Goal: Check status: Check status

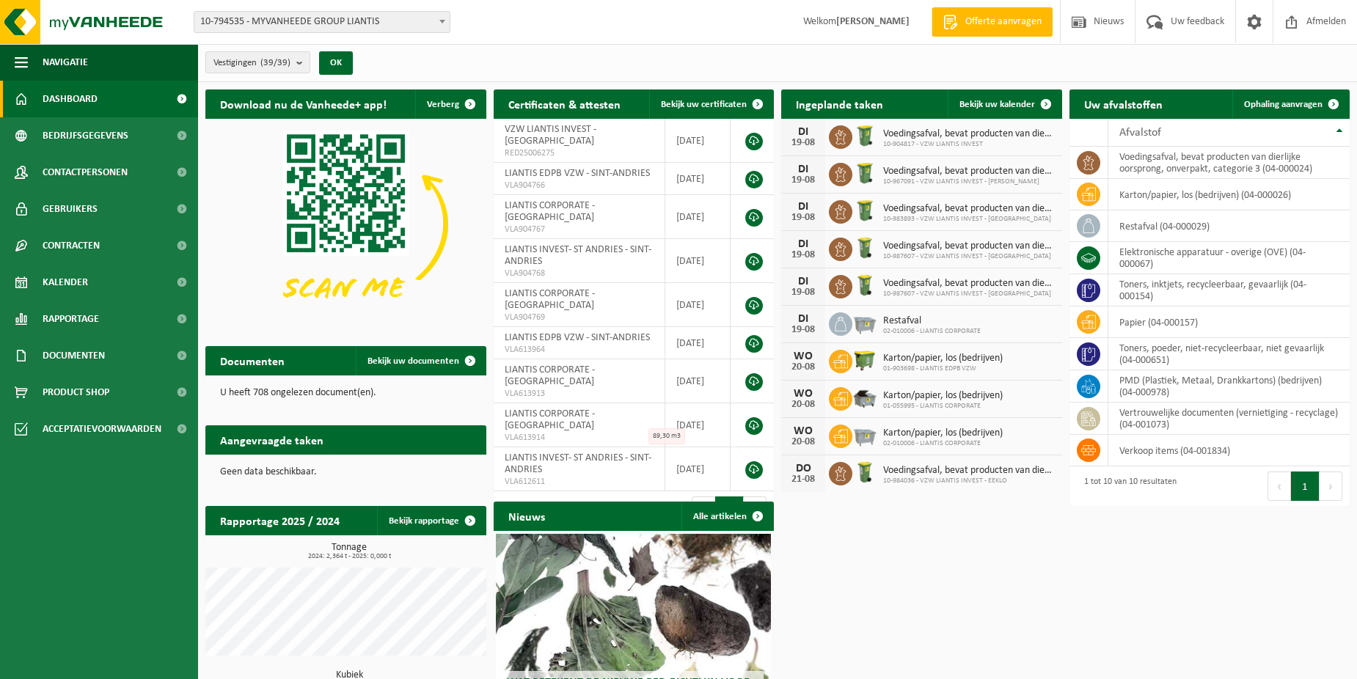
click at [406, 19] on span "10-794535 - MYVANHEEDE GROUP LIANTIS" at bounding box center [321, 22] width 255 height 21
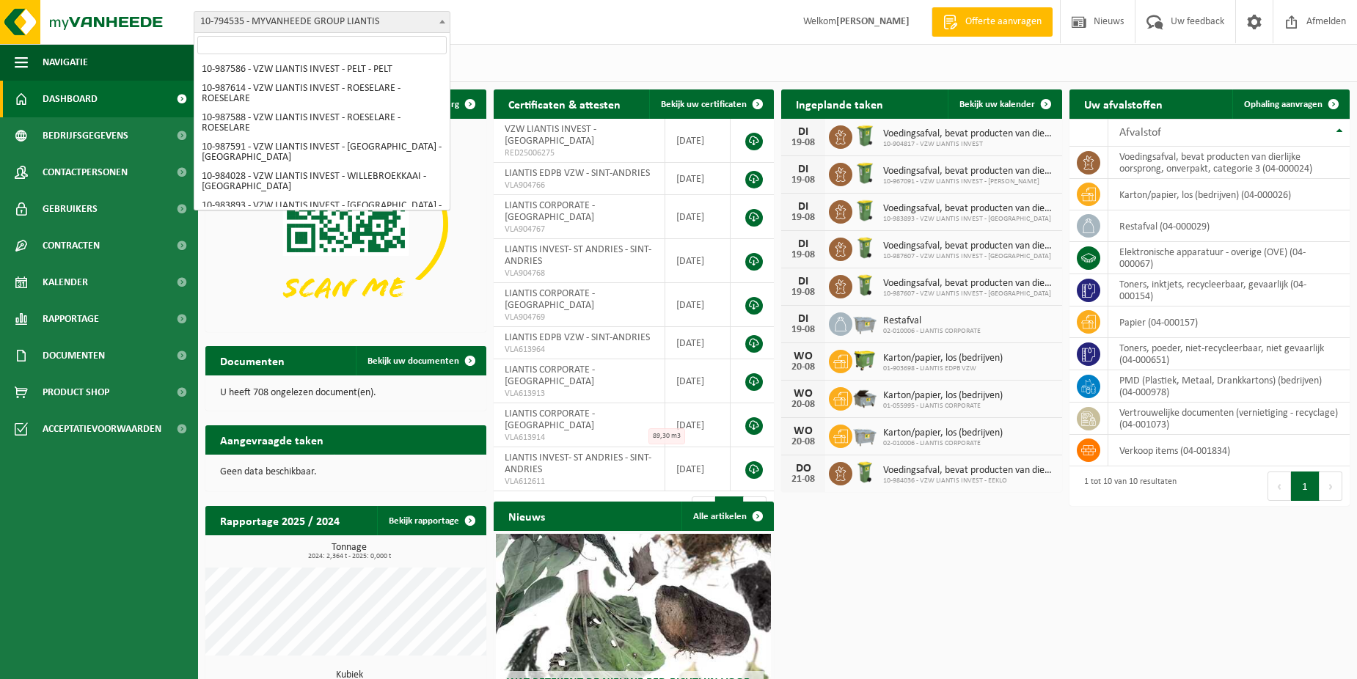
scroll to position [762, 0]
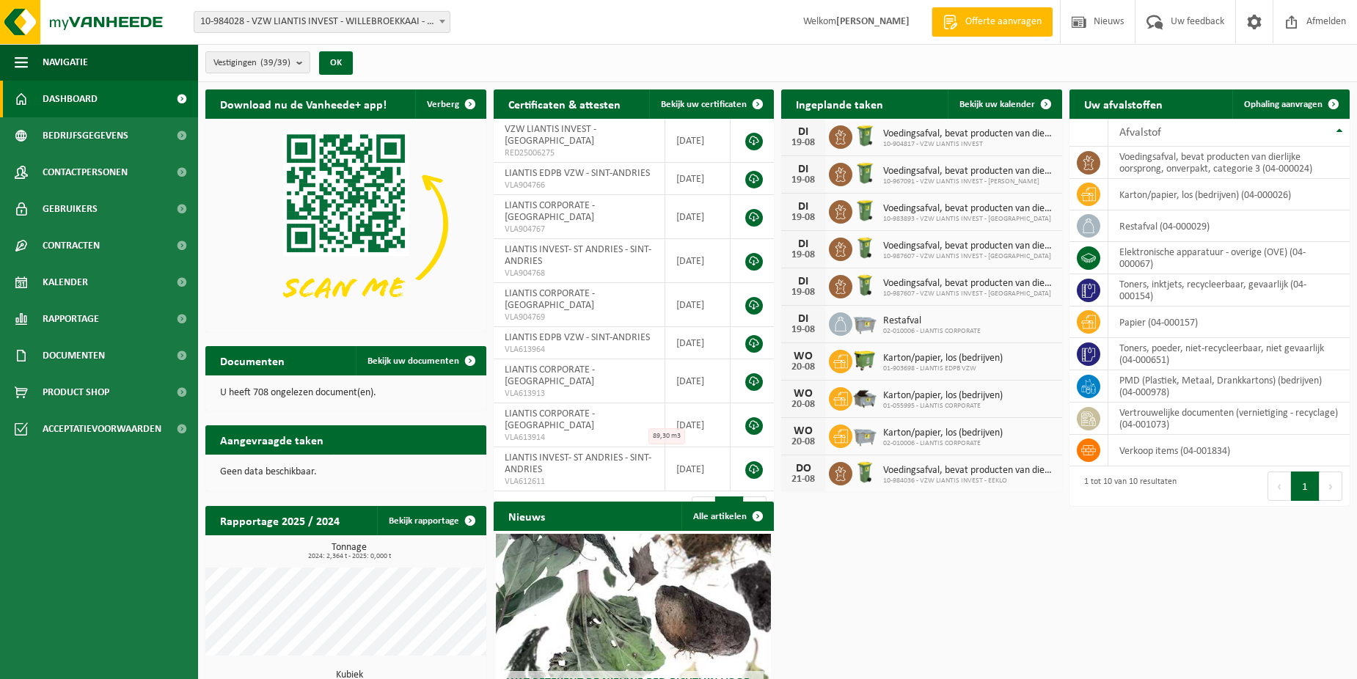
select select "163593"
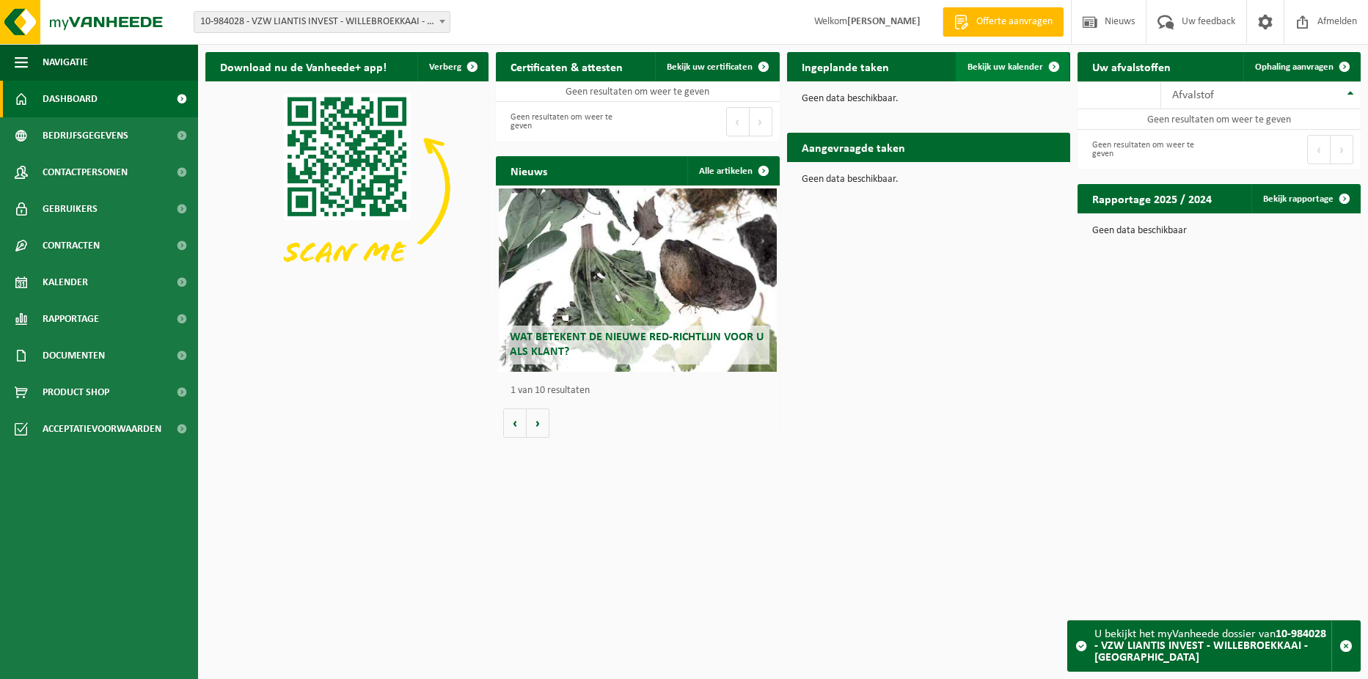
click at [1023, 61] on link "Bekijk uw kalender" at bounding box center [1012, 66] width 113 height 29
